Goal: Information Seeking & Learning: Learn about a topic

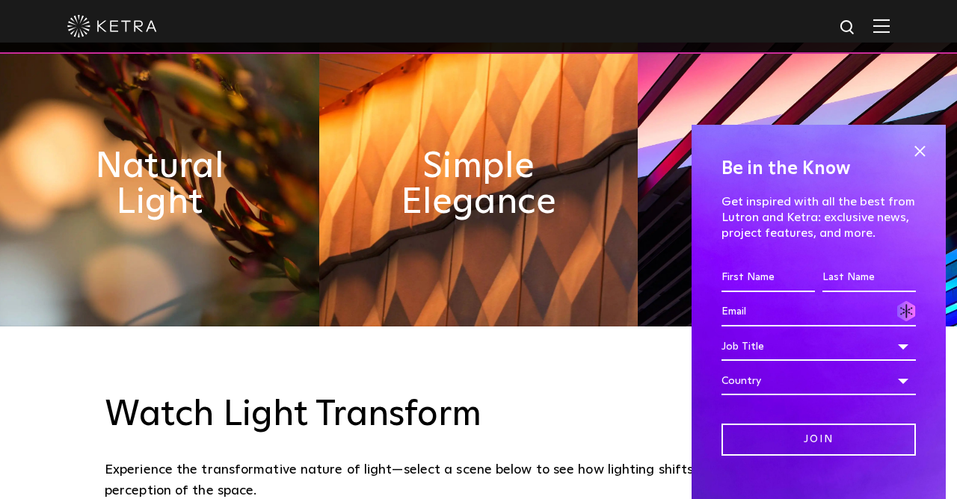
scroll to position [727, 0]
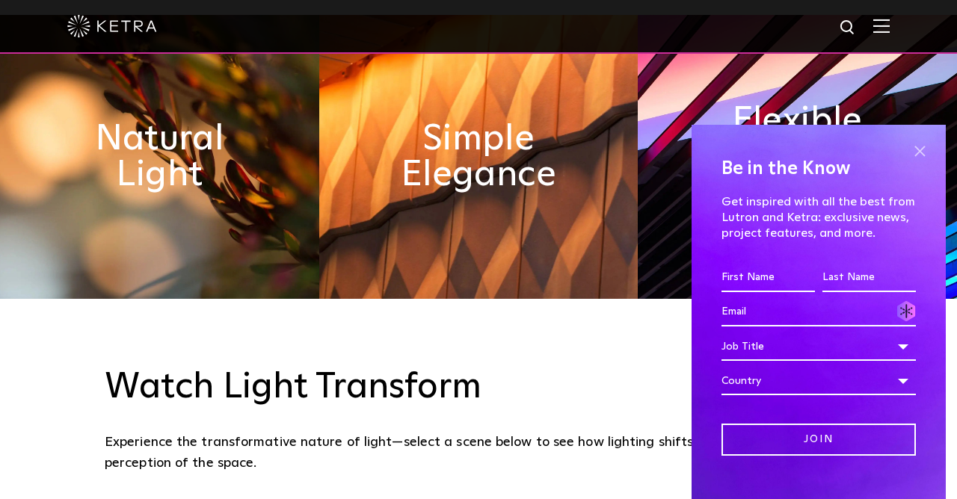
click at [913, 153] on span at bounding box center [919, 151] width 22 height 22
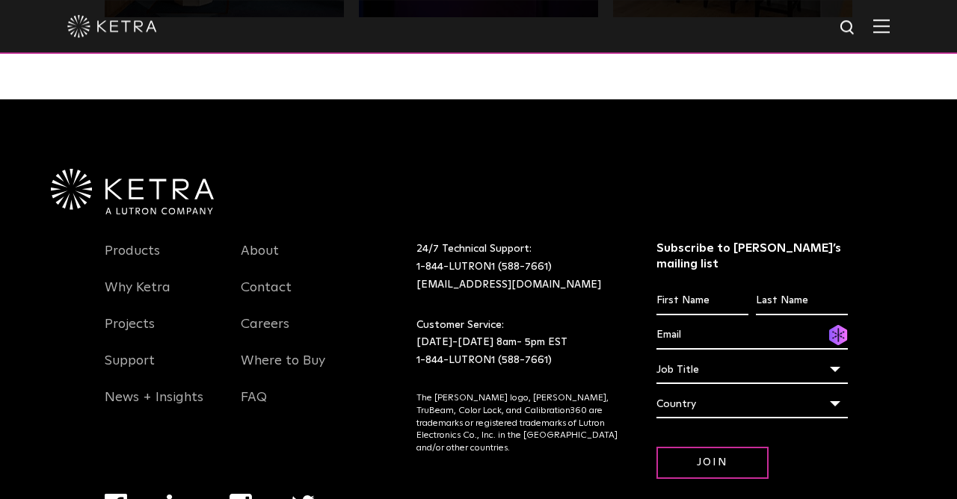
scroll to position [3148, 0]
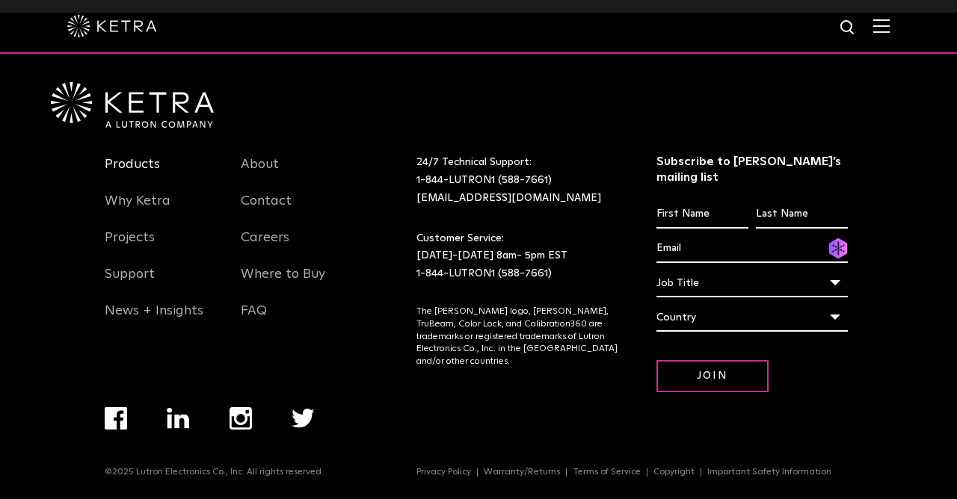
click at [144, 167] on link "Products" at bounding box center [132, 173] width 55 height 34
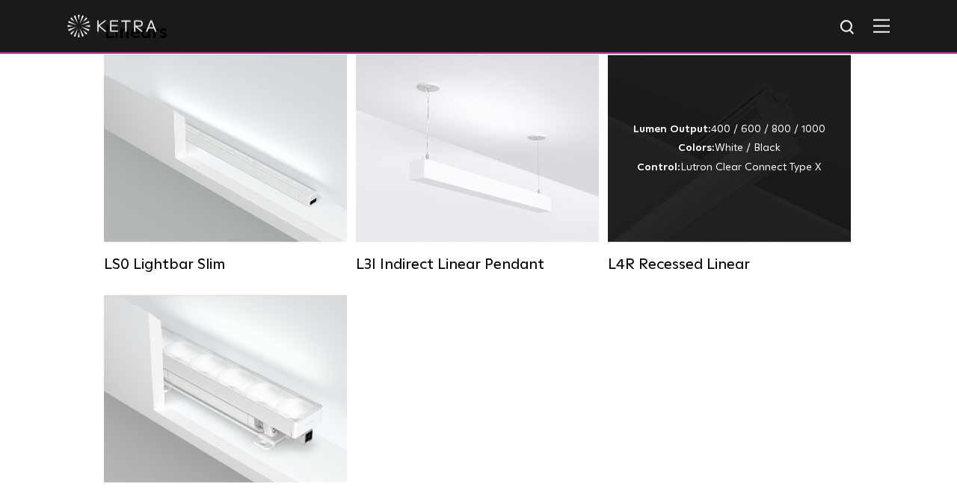
scroll to position [484, 0]
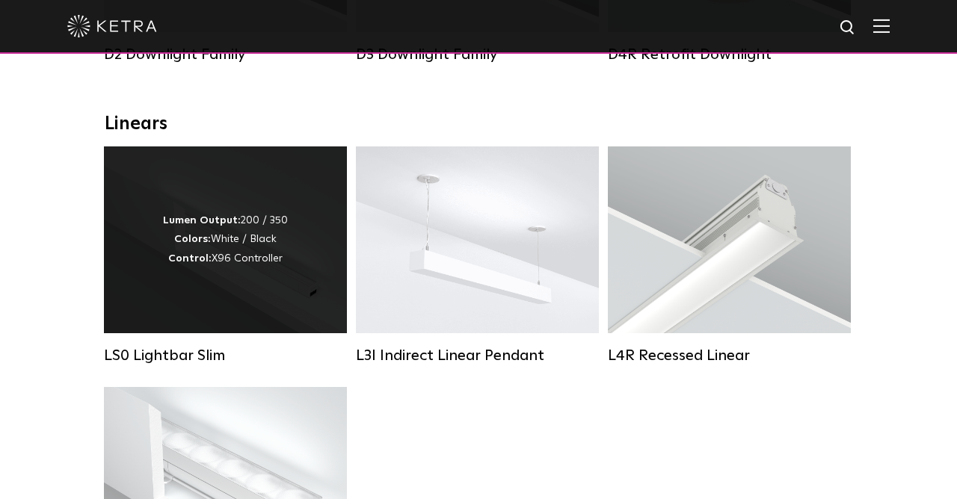
click at [277, 280] on div "Lumen Output: 200 / 350 Colors: White / Black Control: X96 Controller" at bounding box center [225, 240] width 243 height 187
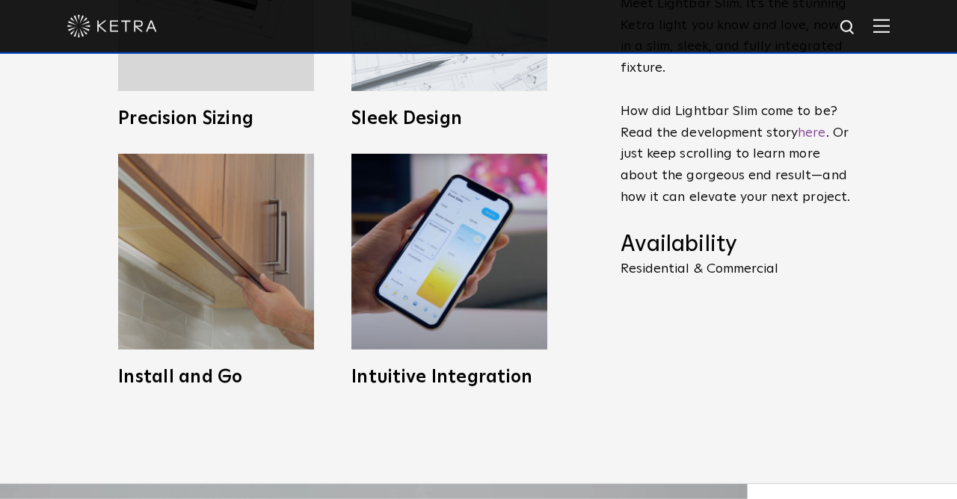
scroll to position [727, 0]
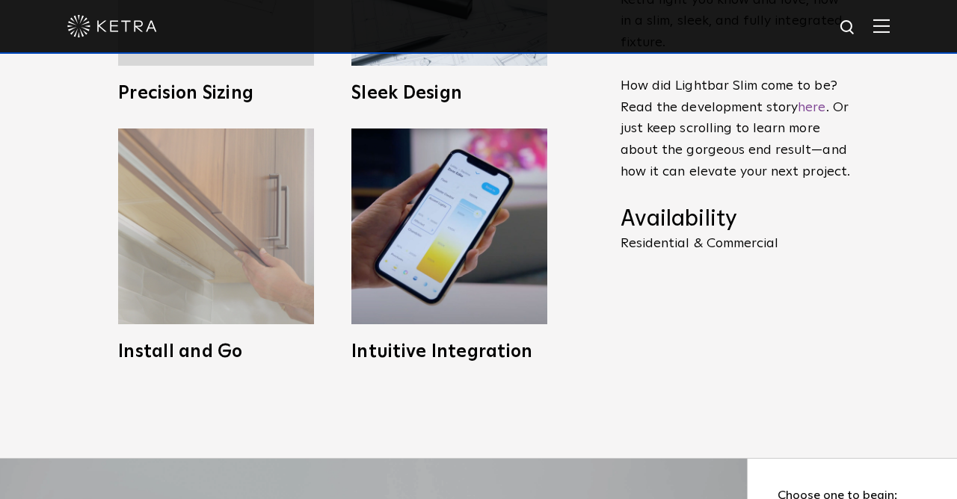
click at [236, 286] on img at bounding box center [216, 227] width 196 height 196
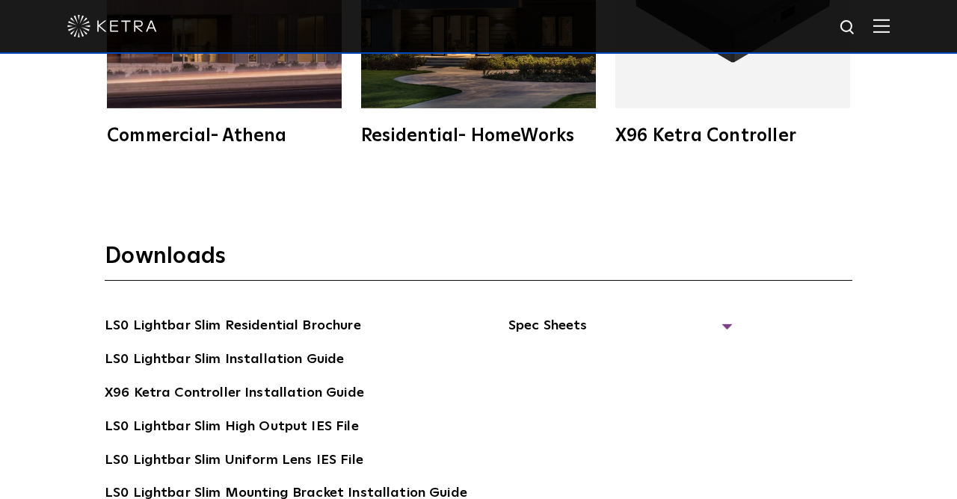
scroll to position [2502, 0]
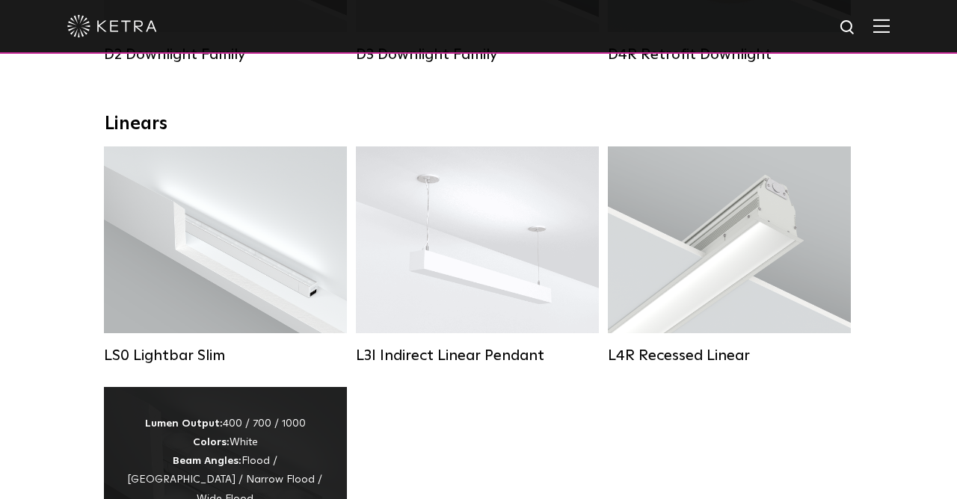
scroll to position [646, 0]
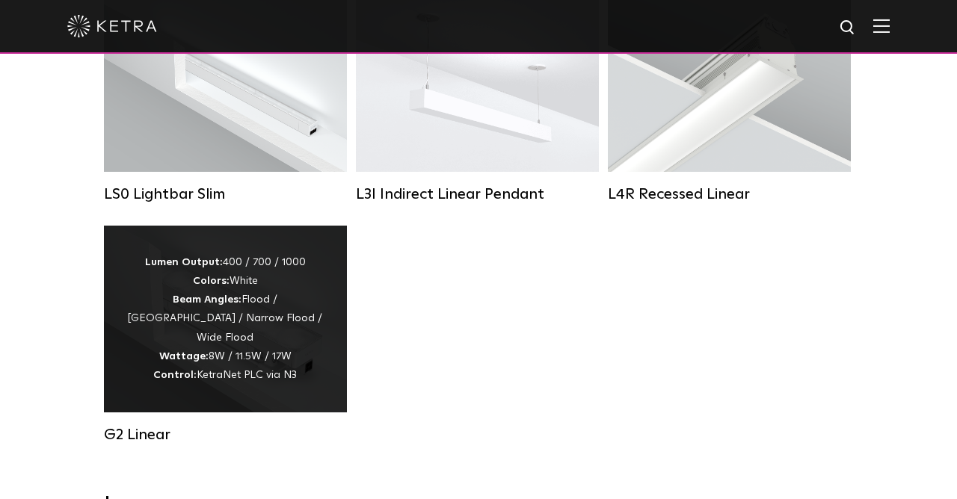
click at [237, 346] on div "Lumen Output: 400 / 700 / 1000 Colors: White Beam Angles: Flood / Graze / Narro…" at bounding box center [225, 319] width 198 height 132
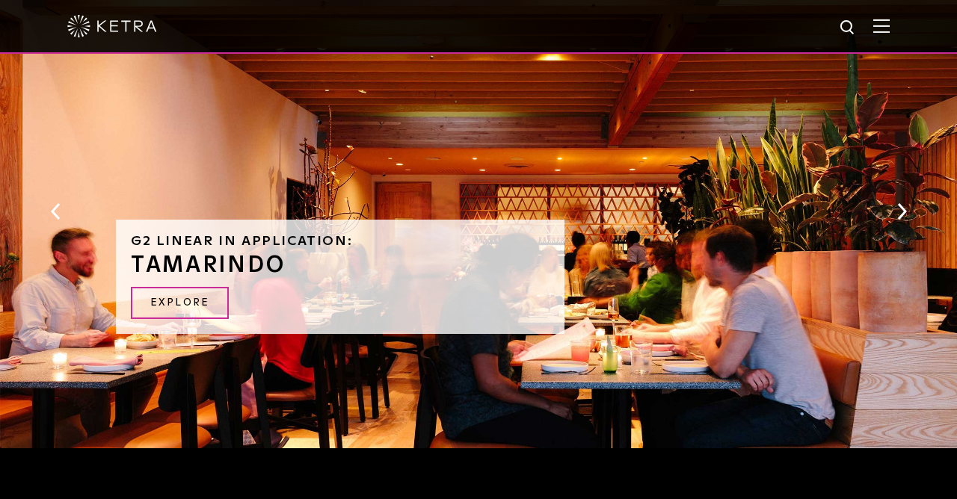
scroll to position [1872, 0]
